Goal: Task Accomplishment & Management: Use online tool/utility

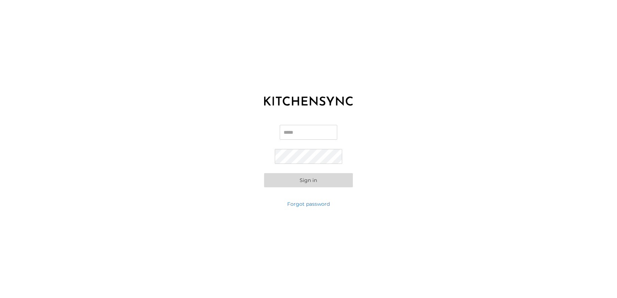
click at [293, 131] on input "Email" at bounding box center [308, 132] width 57 height 15
paste input "**********"
type input "**********"
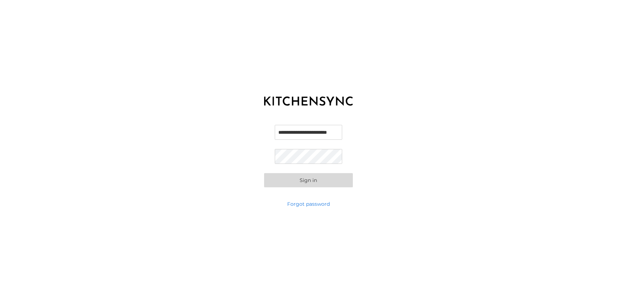
click at [281, 177] on button "Sign in" at bounding box center [308, 180] width 89 height 14
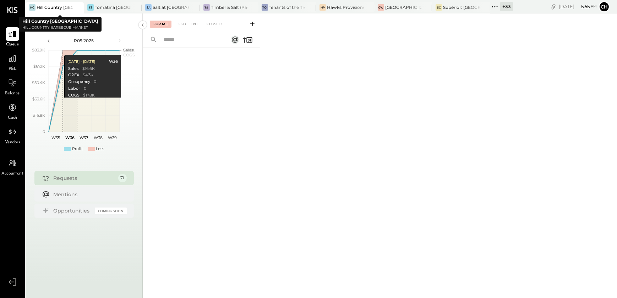
click at [80, 7] on icon at bounding box center [77, 7] width 9 height 9
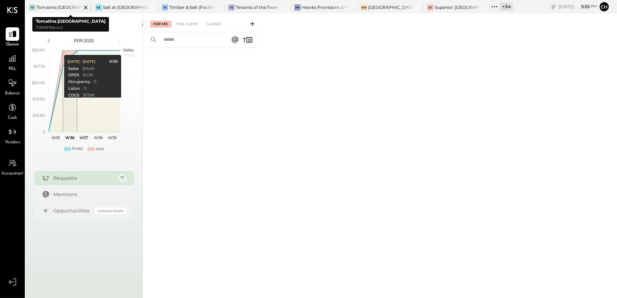
click at [85, 7] on icon at bounding box center [86, 8] width 4 height 4
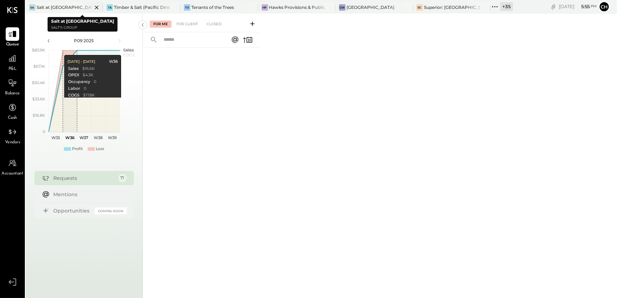
click at [95, 9] on icon at bounding box center [97, 8] width 4 height 4
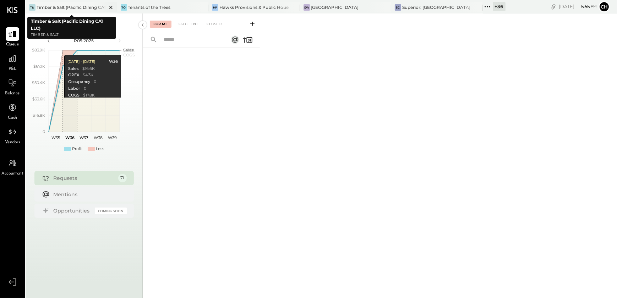
click at [110, 8] on icon at bounding box center [110, 7] width 9 height 9
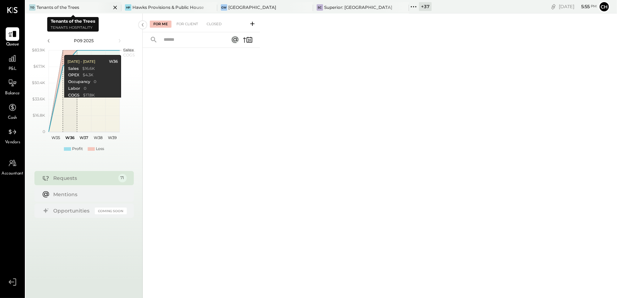
click at [116, 7] on icon at bounding box center [115, 7] width 9 height 9
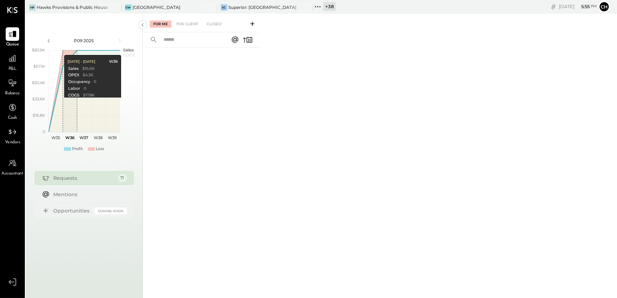
click at [116, 7] on icon at bounding box center [115, 7] width 9 height 9
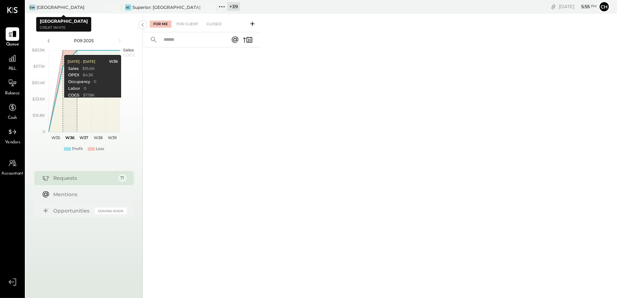
click at [116, 7] on icon at bounding box center [115, 7] width 9 height 9
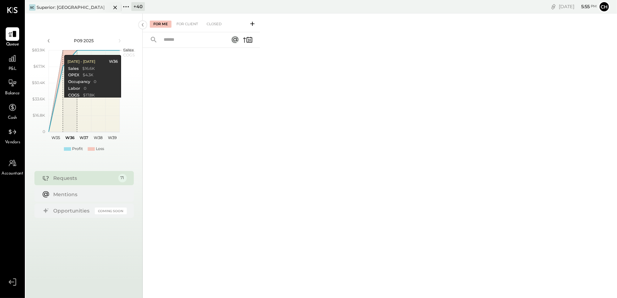
click at [113, 8] on icon at bounding box center [115, 7] width 9 height 9
click at [29, 7] on icon at bounding box center [30, 6] width 9 height 9
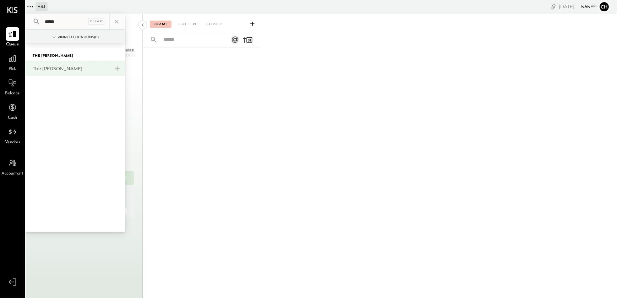
type input "*****"
click at [42, 73] on div "The [PERSON_NAME]" at bounding box center [75, 68] width 99 height 15
click at [51, 71] on div "The [PERSON_NAME]" at bounding box center [71, 68] width 77 height 7
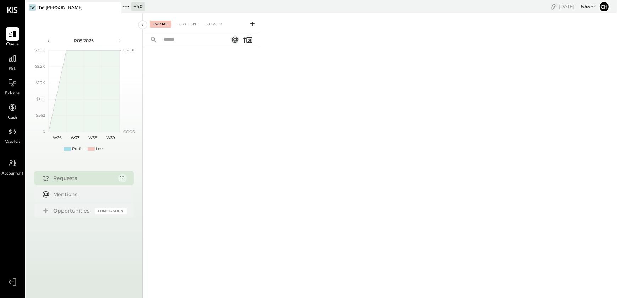
click at [12, 67] on span "P&L" at bounding box center [13, 69] width 8 height 6
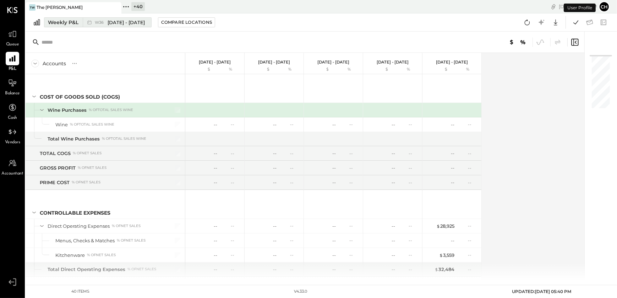
click at [61, 25] on div "Weekly P&L" at bounding box center [63, 22] width 31 height 7
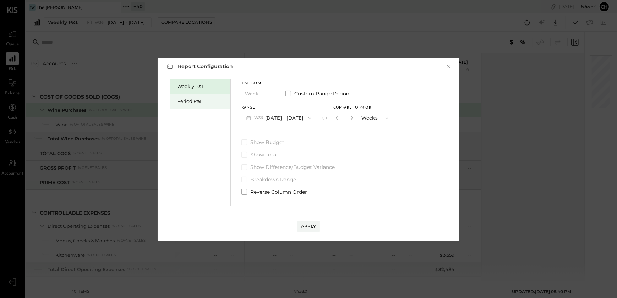
click at [193, 103] on div "Period P&L" at bounding box center [202, 101] width 50 height 7
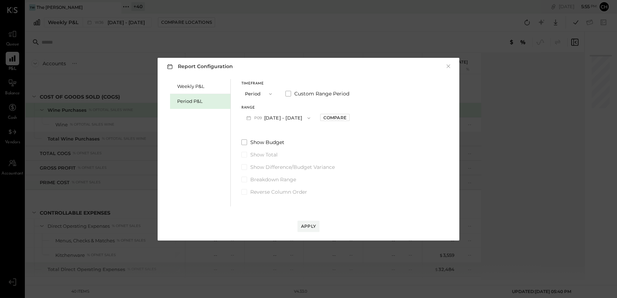
click at [302, 118] on span "button" at bounding box center [306, 118] width 9 height 6
click at [279, 137] on div "P08 [DATE] - [DATE]" at bounding box center [282, 134] width 81 height 15
click at [341, 119] on div "Compare" at bounding box center [334, 118] width 23 height 6
click at [351, 119] on icon "button" at bounding box center [350, 118] width 4 height 4
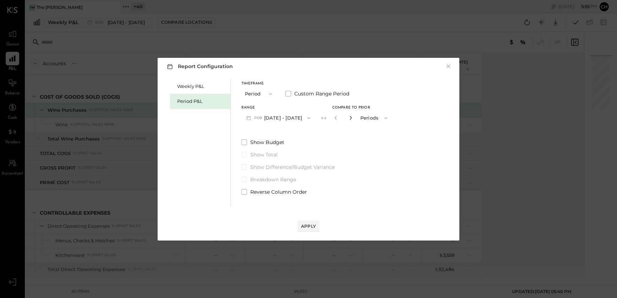
click at [351, 119] on icon "button" at bounding box center [350, 118] width 4 height 4
type input "*"
click at [307, 226] on div "Apply" at bounding box center [308, 226] width 15 height 6
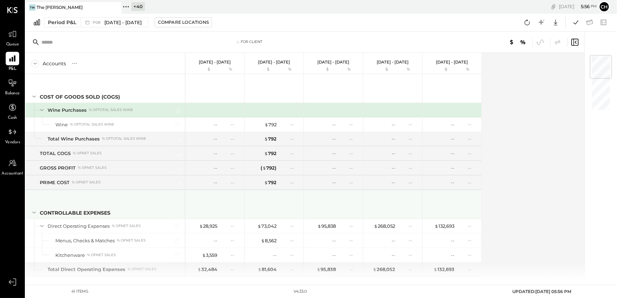
scroll to position [129, 0]
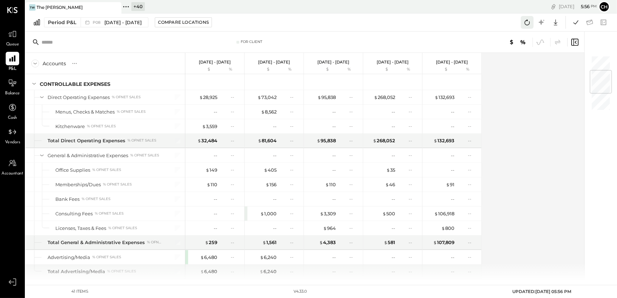
click at [527, 26] on icon at bounding box center [526, 22] width 9 height 9
click at [574, 23] on icon at bounding box center [575, 22] width 5 height 4
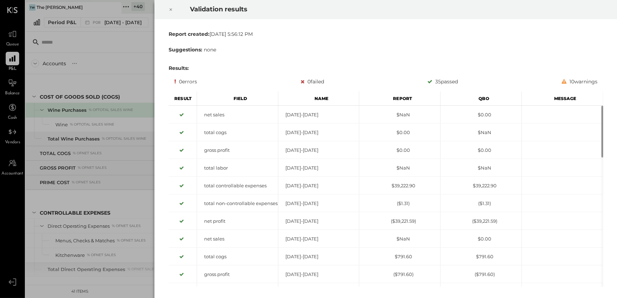
click at [170, 10] on icon at bounding box center [171, 9] width 4 height 9
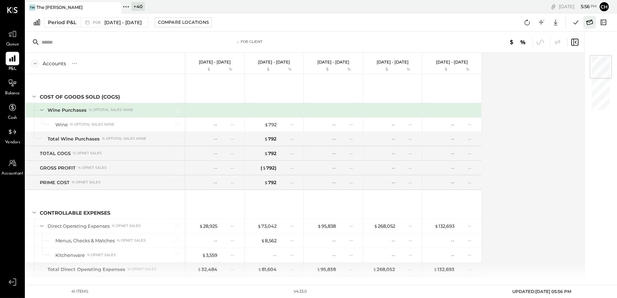
click at [589, 23] on icon at bounding box center [589, 22] width 9 height 9
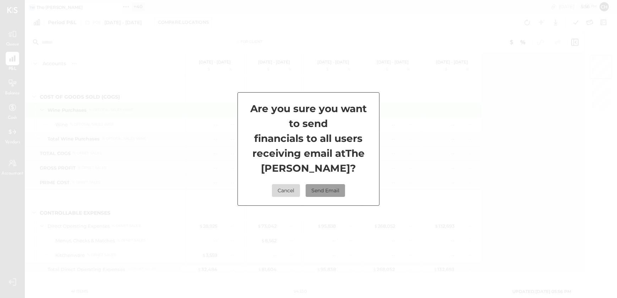
click at [315, 187] on button "Send Email" at bounding box center [325, 190] width 39 height 13
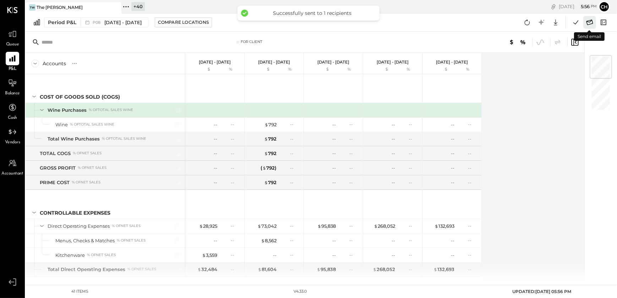
click at [592, 26] on icon at bounding box center [589, 22] width 9 height 9
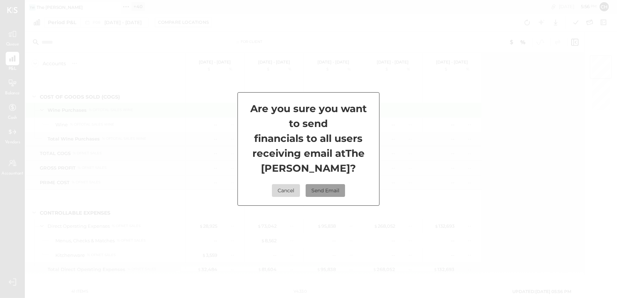
click at [336, 186] on button "Send Email" at bounding box center [325, 190] width 39 height 13
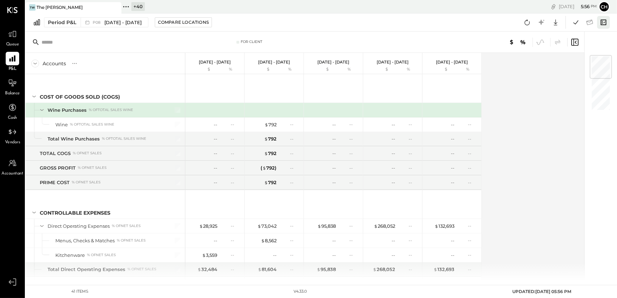
click at [602, 24] on icon at bounding box center [603, 22] width 9 height 9
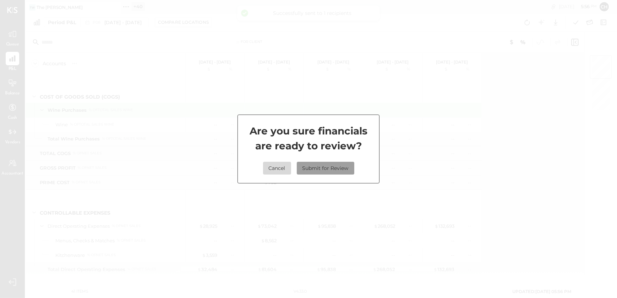
click at [308, 165] on button "Submit for Review" at bounding box center [325, 168] width 57 height 13
